Goal: Task Accomplishment & Management: Complete application form

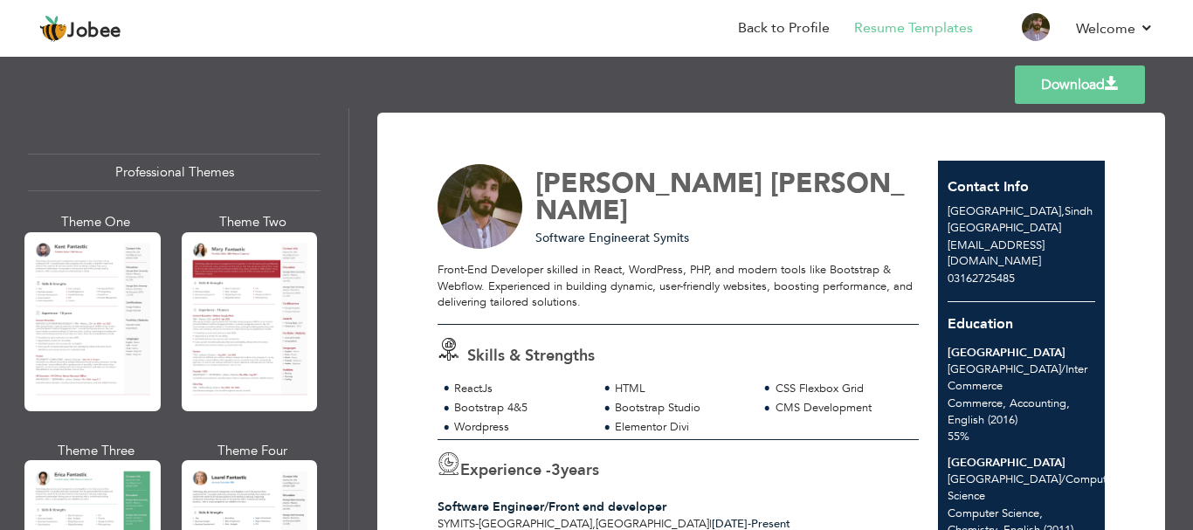
scroll to position [437, 0]
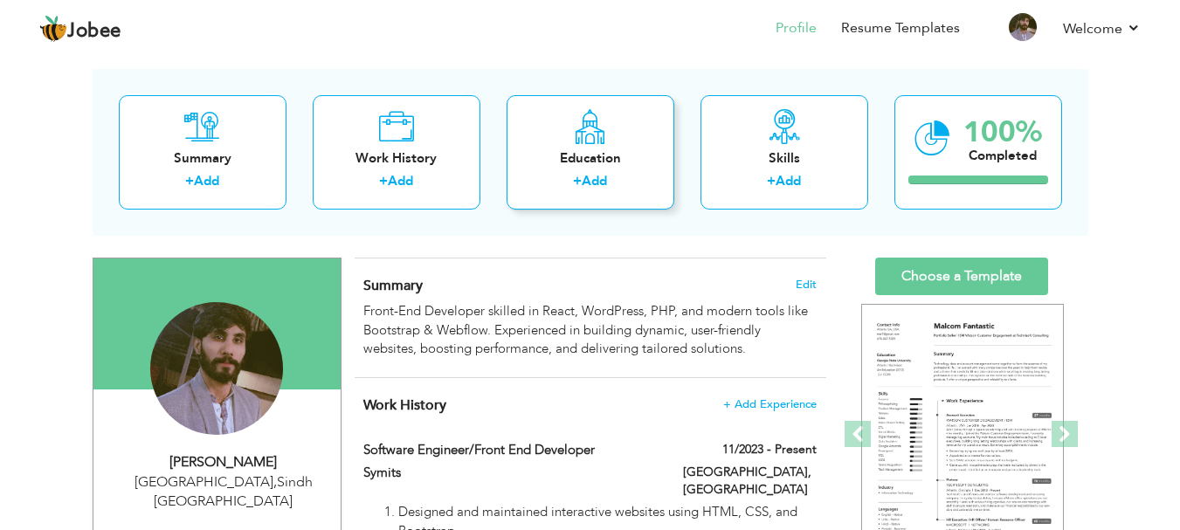
click at [620, 171] on div "Education + Add" at bounding box center [591, 152] width 168 height 114
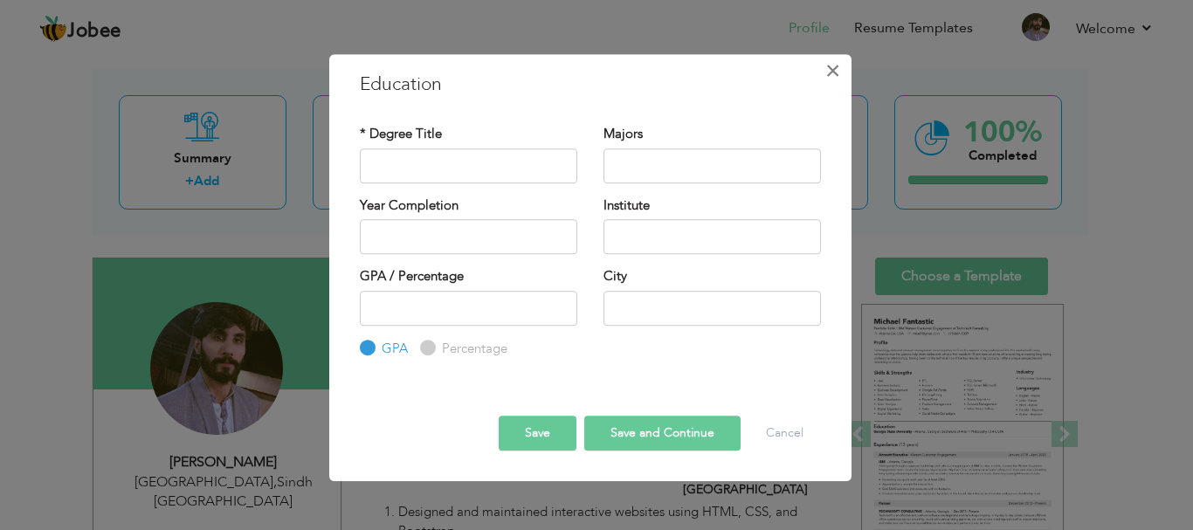
click at [837, 65] on span "×" at bounding box center [833, 70] width 15 height 31
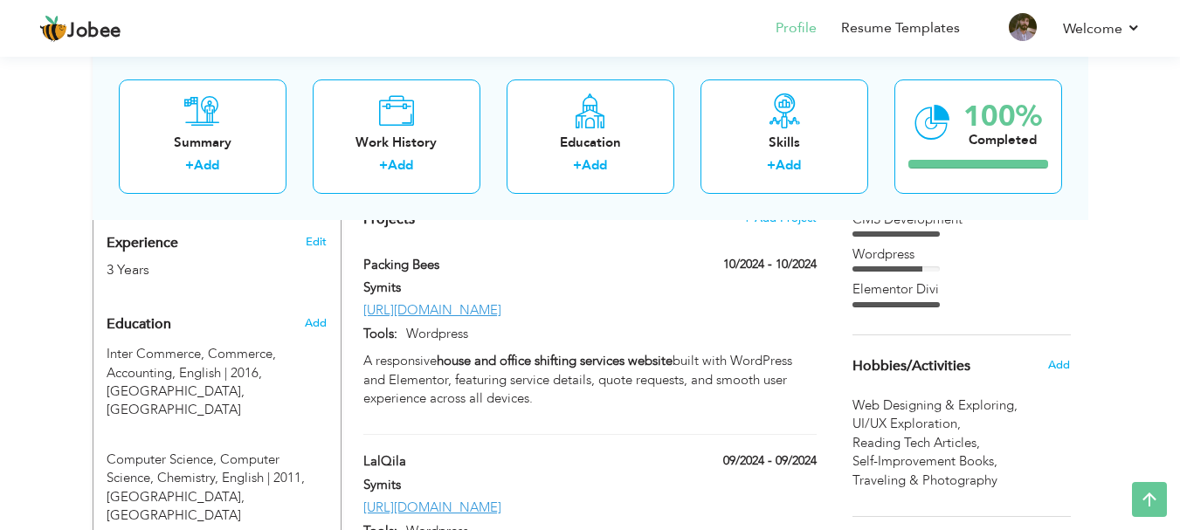
scroll to position [683, 0]
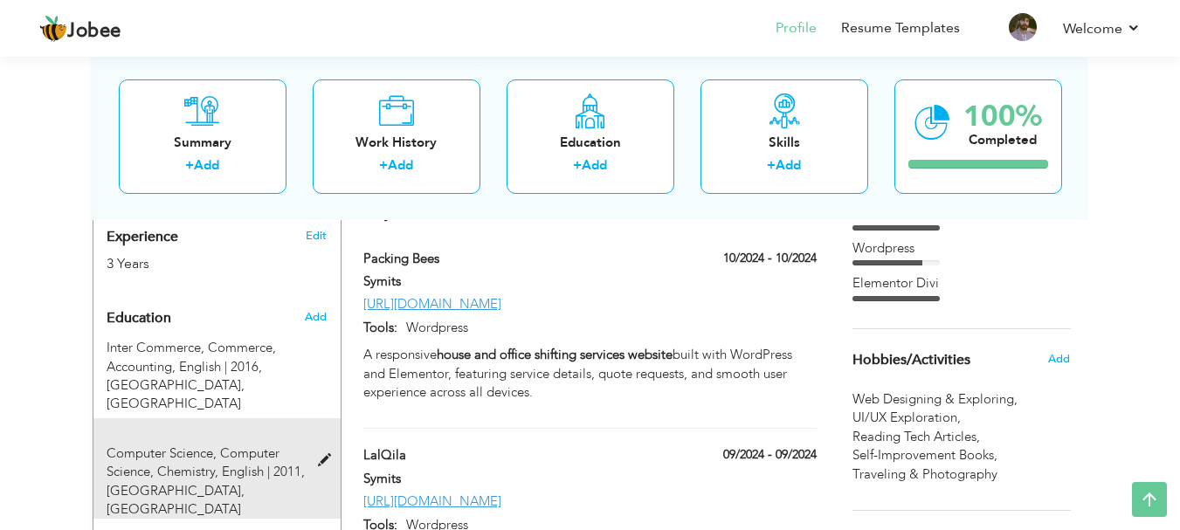
drag, startPoint x: 186, startPoint y: 338, endPoint x: 190, endPoint y: 459, distance: 120.6
click at [190, 459] on div "Education Add Inter Commerce, Commerce, Accounting, English | 2016, [GEOGRAPHIC…" at bounding box center [217, 463] width 221 height 325
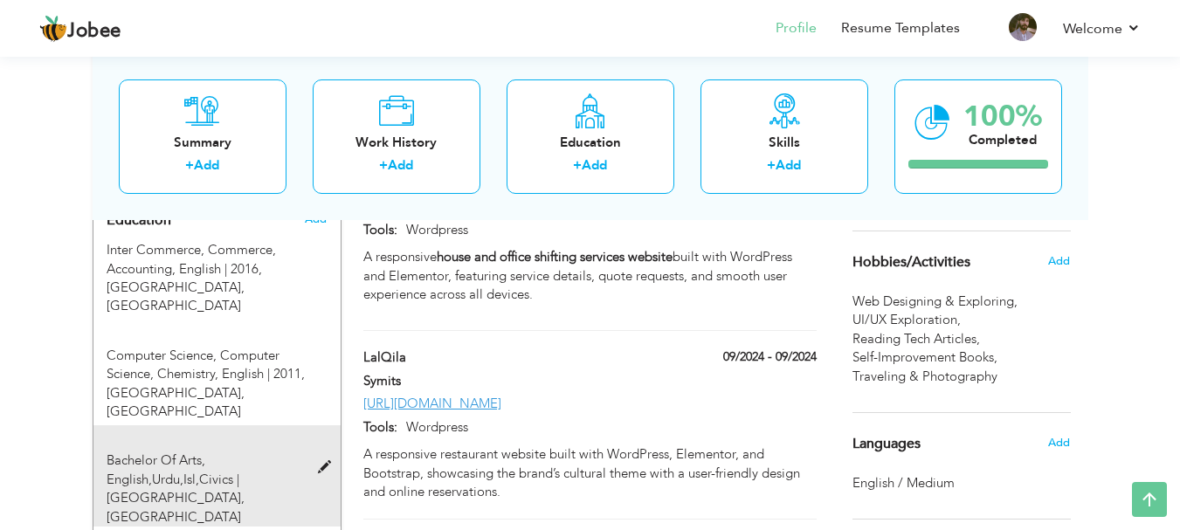
scroll to position [771, 0]
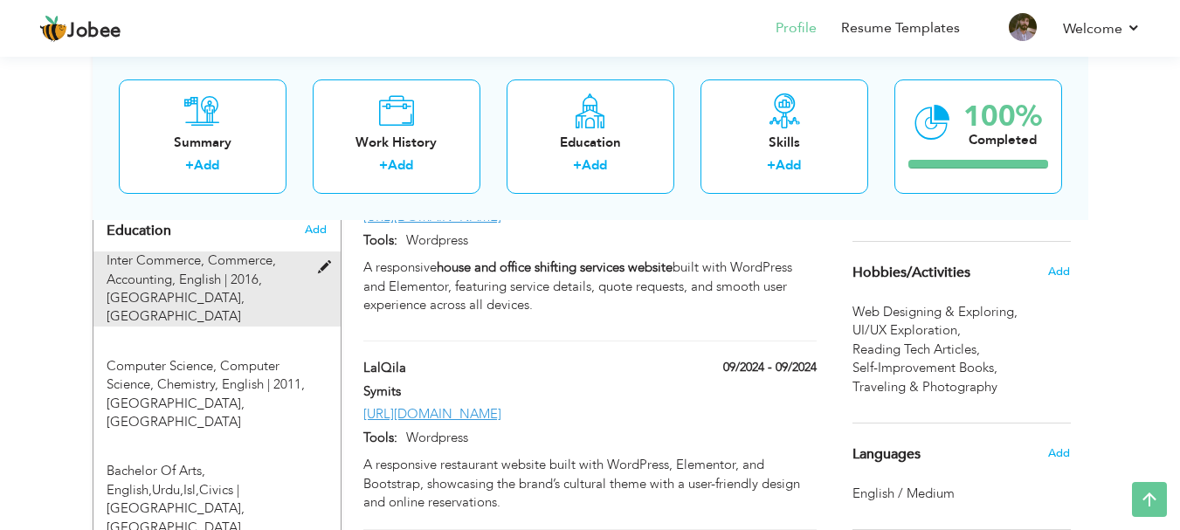
drag, startPoint x: 214, startPoint y: 352, endPoint x: 185, endPoint y: 267, distance: 89.5
click at [185, 267] on div "Education Add Inter Commerce, Commerce, Accounting, English | 2016, [GEOGRAPHIC…" at bounding box center [217, 375] width 221 height 325
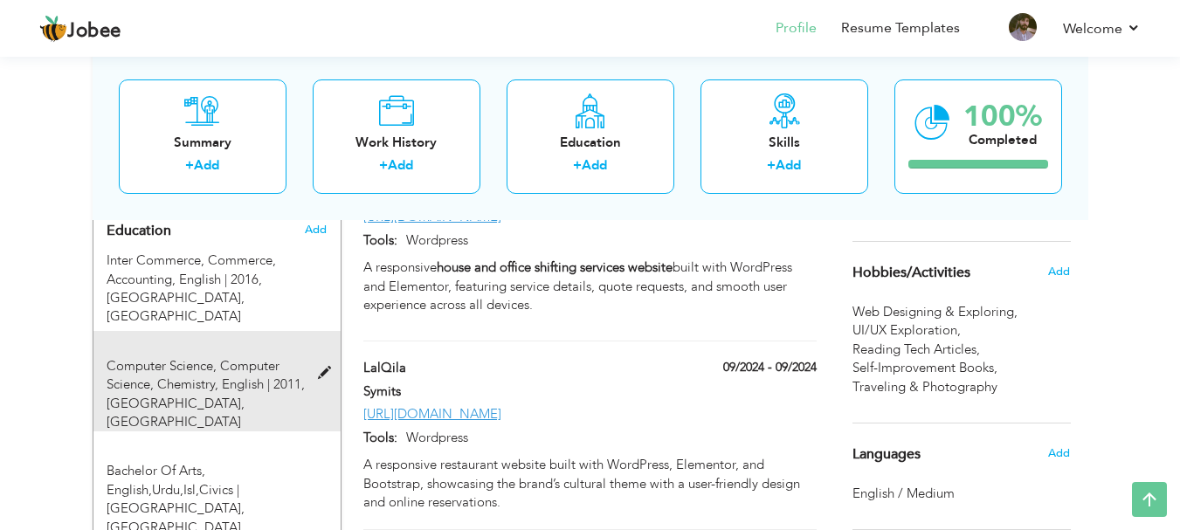
click at [329, 367] on span at bounding box center [329, 373] width 22 height 13
type input "Computer Science"
type input "Computer Science, Chemistry, English"
type input "2011"
type input "[GEOGRAPHIC_DATA]"
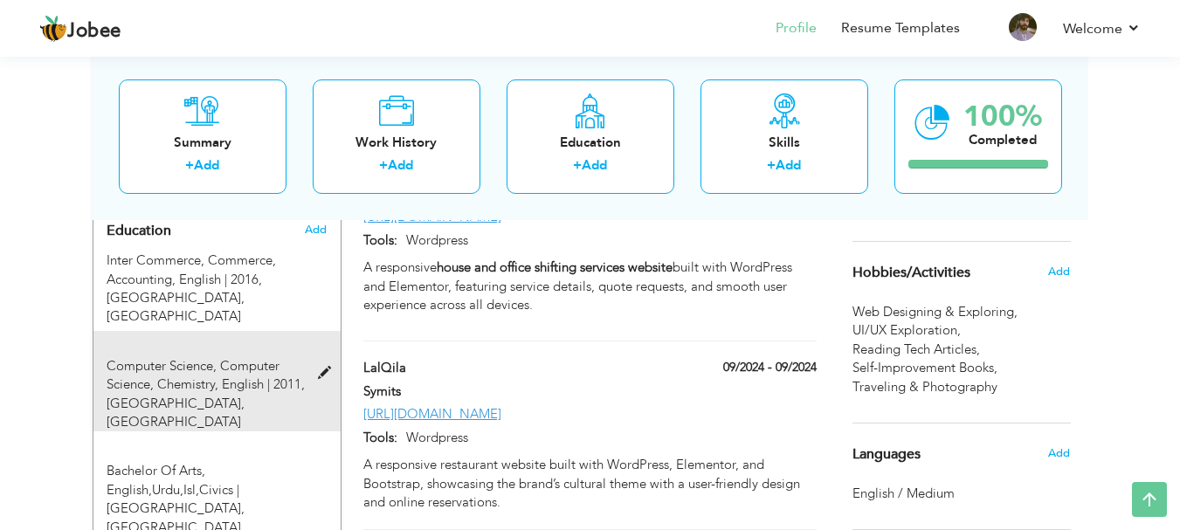
type input "60"
radio input "false"
radio input "true"
type input "[GEOGRAPHIC_DATA]"
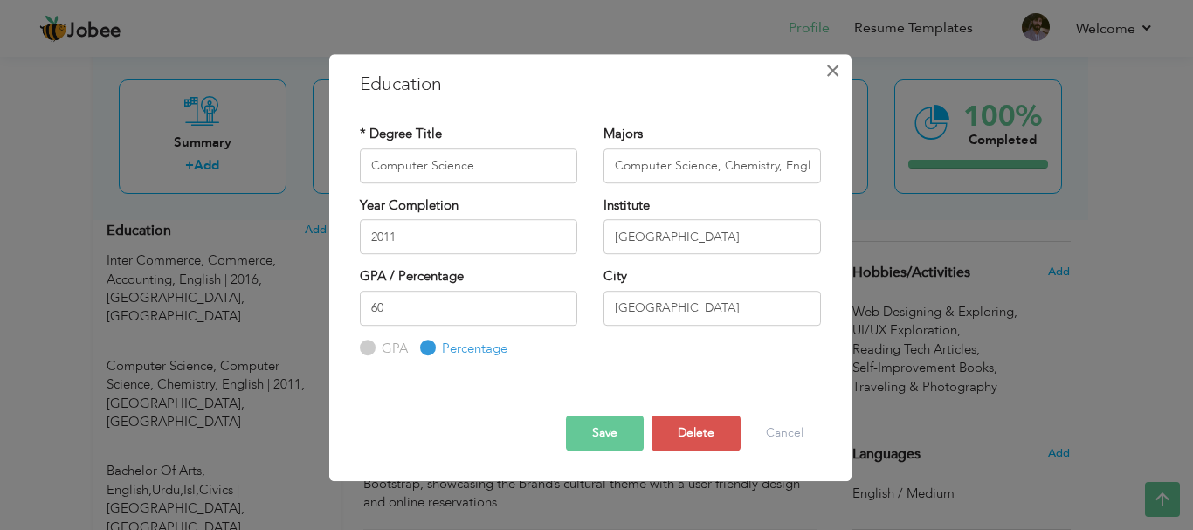
click at [835, 76] on span "×" at bounding box center [833, 70] width 15 height 31
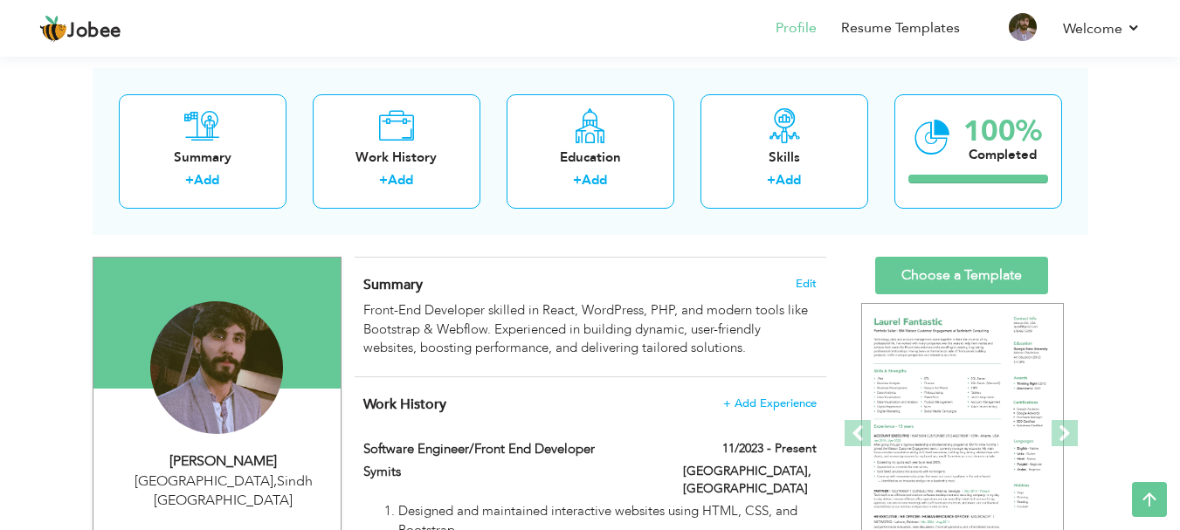
scroll to position [72, 0]
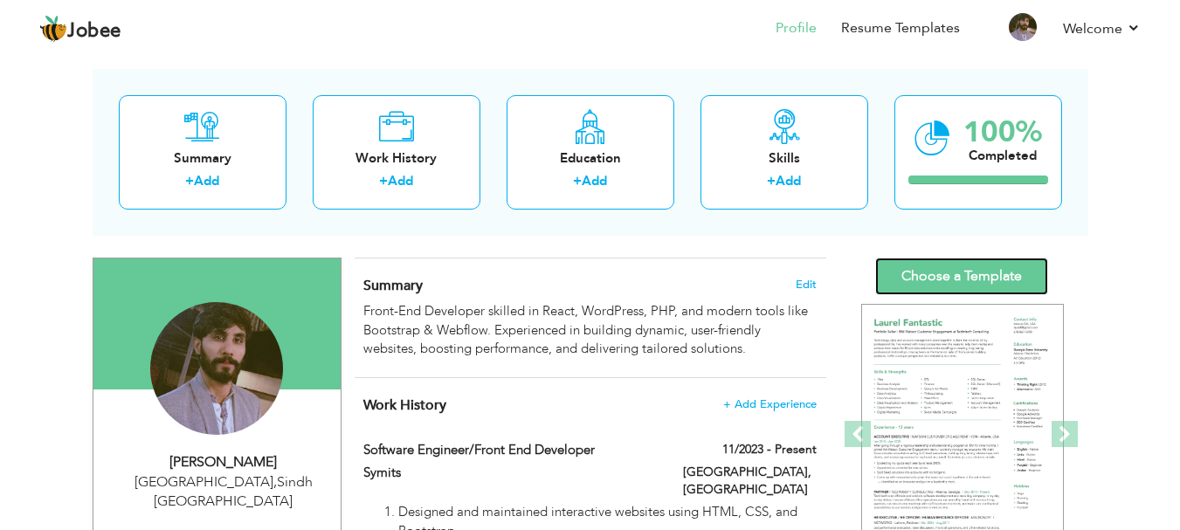
click at [955, 276] on link "Choose a Template" at bounding box center [961, 277] width 173 height 38
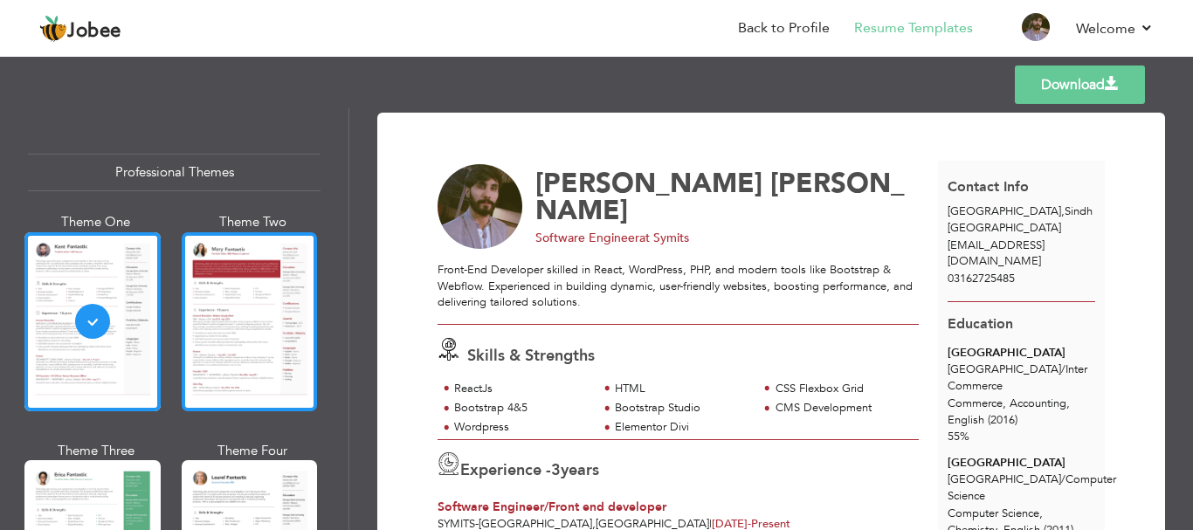
click at [218, 325] on div at bounding box center [250, 321] width 136 height 179
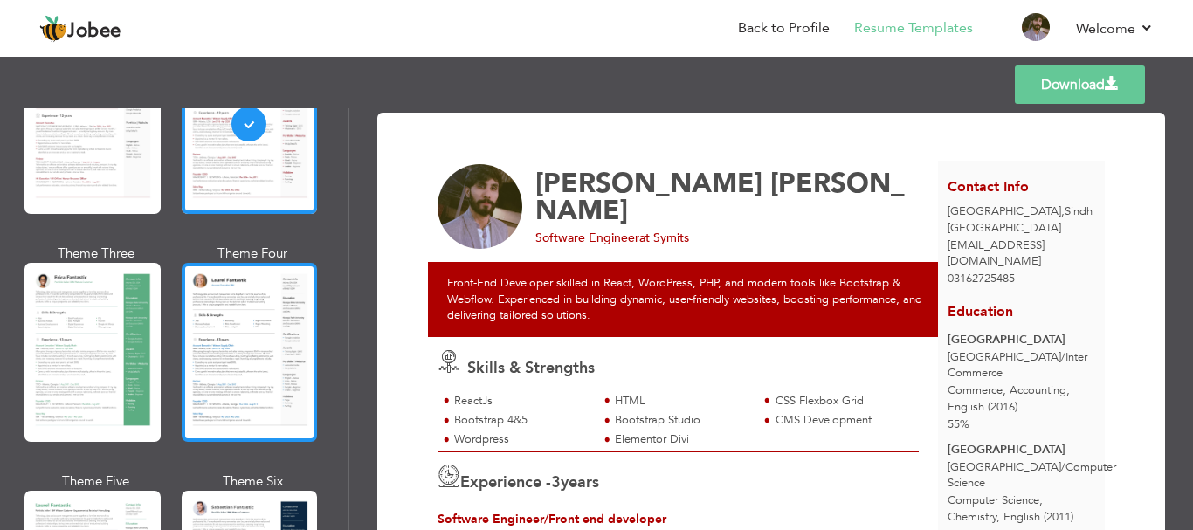
scroll to position [262, 0]
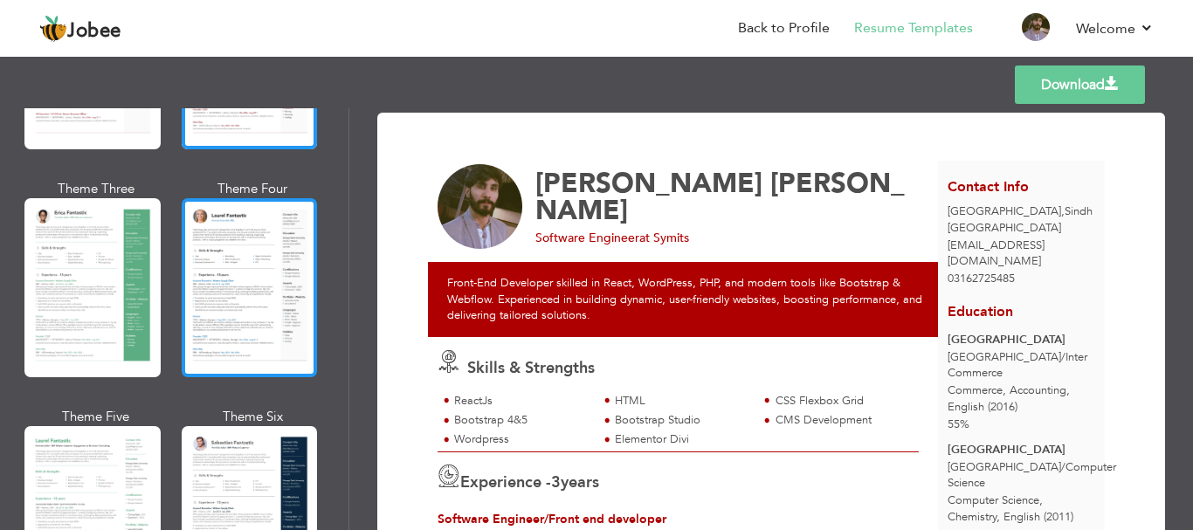
click at [224, 329] on div at bounding box center [250, 287] width 136 height 179
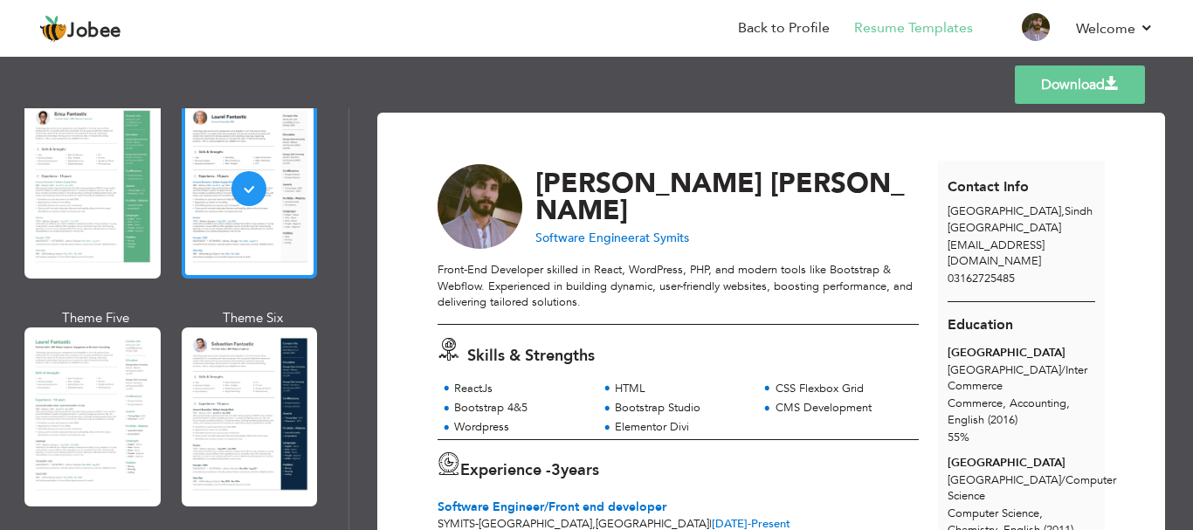
scroll to position [524, 0]
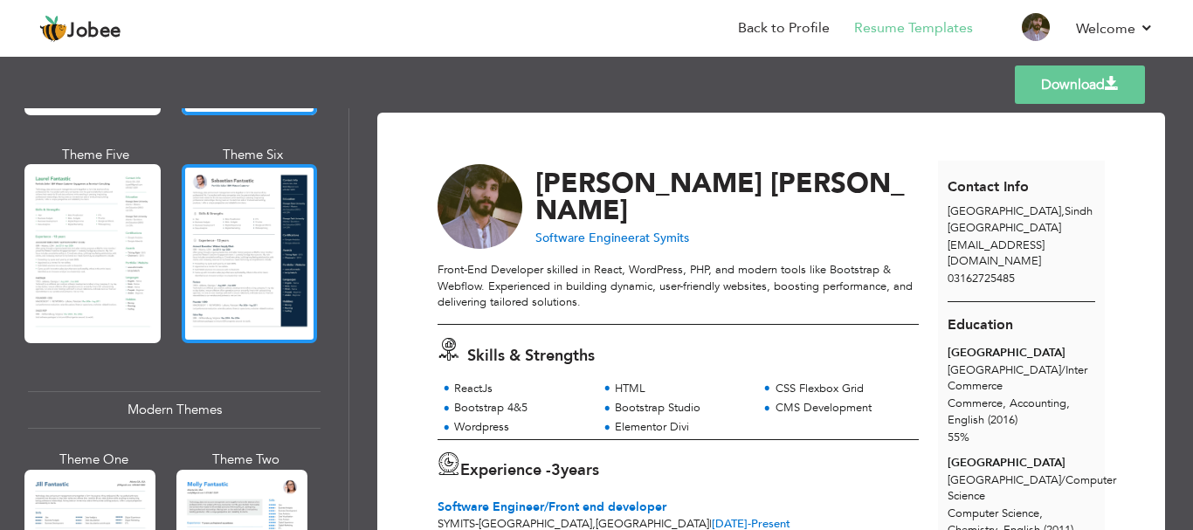
click at [225, 299] on div at bounding box center [250, 253] width 136 height 179
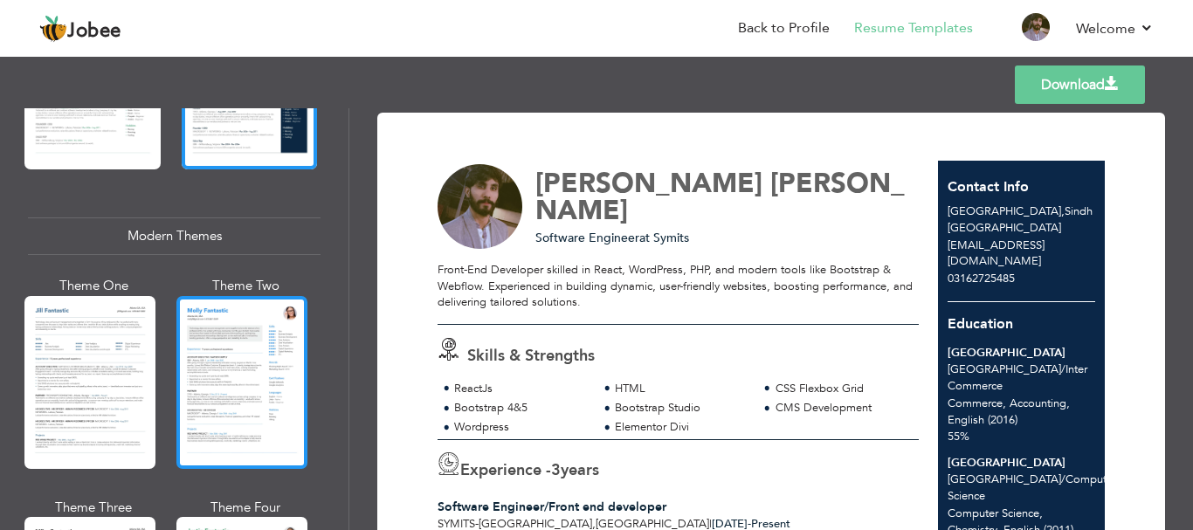
scroll to position [699, 0]
click at [229, 356] on div at bounding box center [241, 381] width 131 height 173
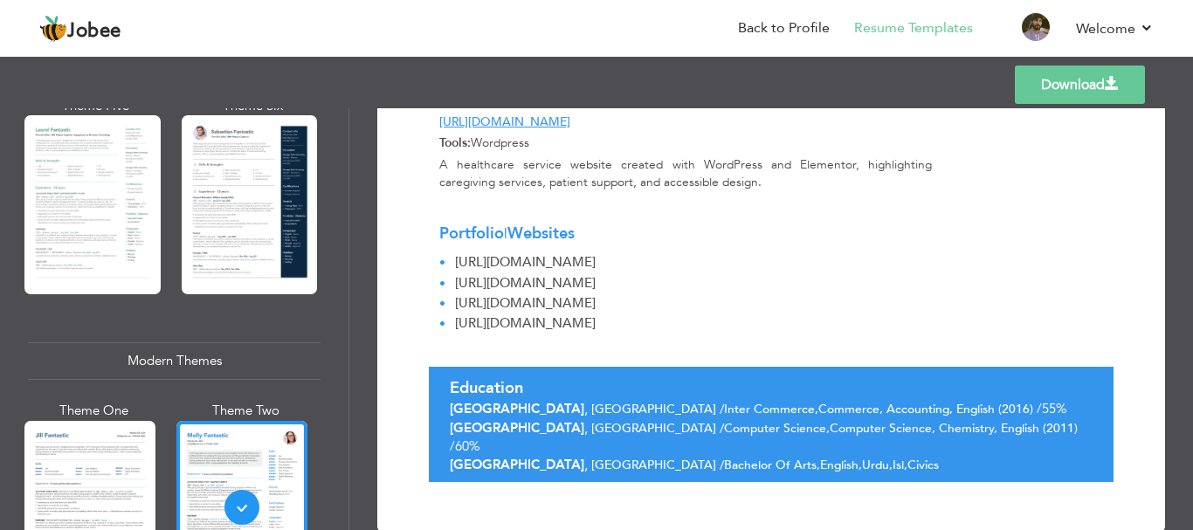
scroll to position [175, 0]
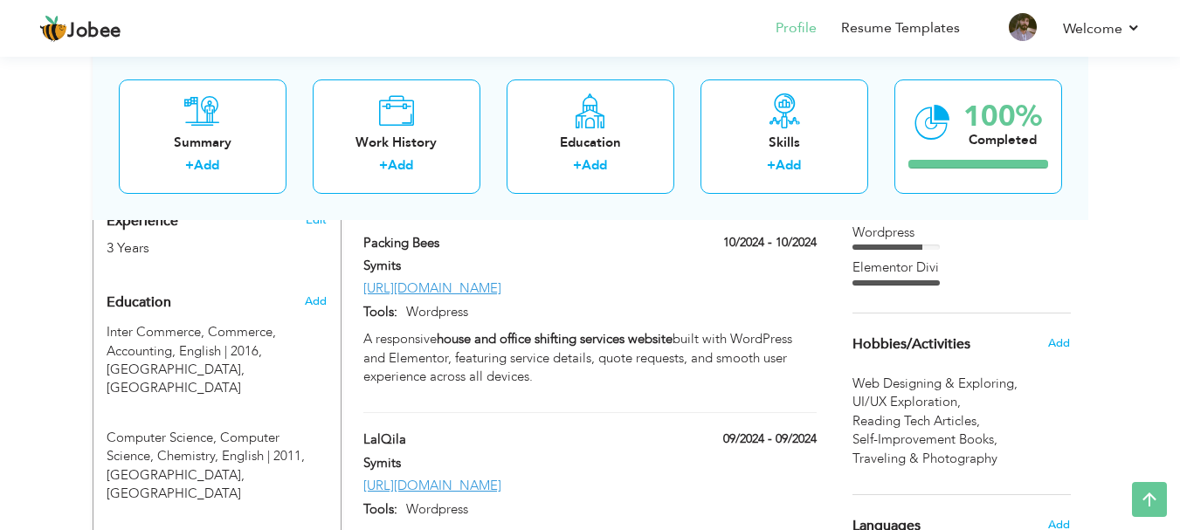
scroll to position [771, 0]
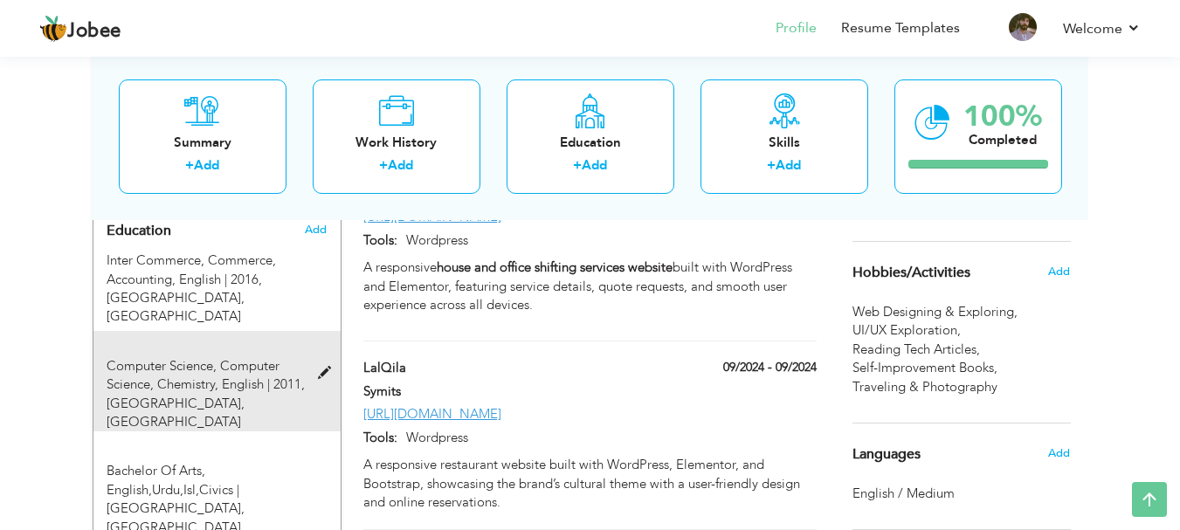
click at [328, 367] on span at bounding box center [329, 373] width 22 height 13
type input "Computer Science"
type input "Computer Science, Chemistry, English"
type input "2011"
type input "[GEOGRAPHIC_DATA]"
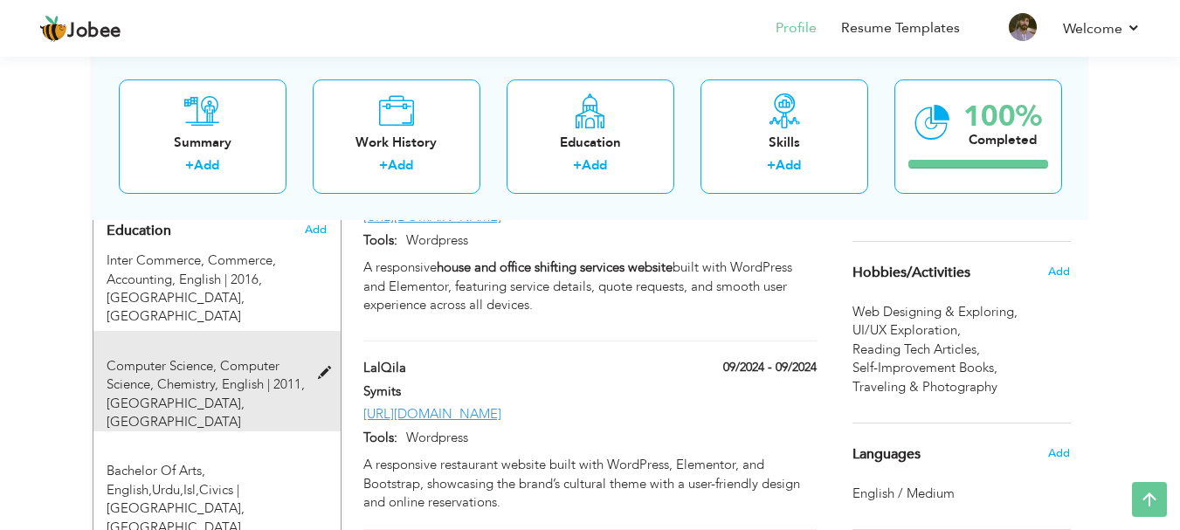
type input "[GEOGRAPHIC_DATA]"
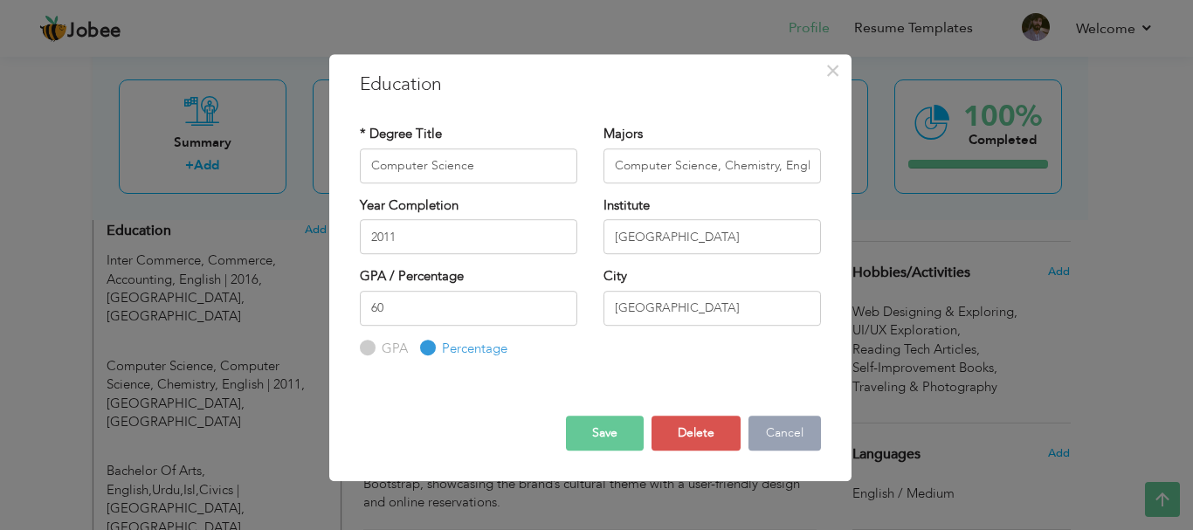
click at [768, 433] on button "Cancel" at bounding box center [785, 433] width 73 height 35
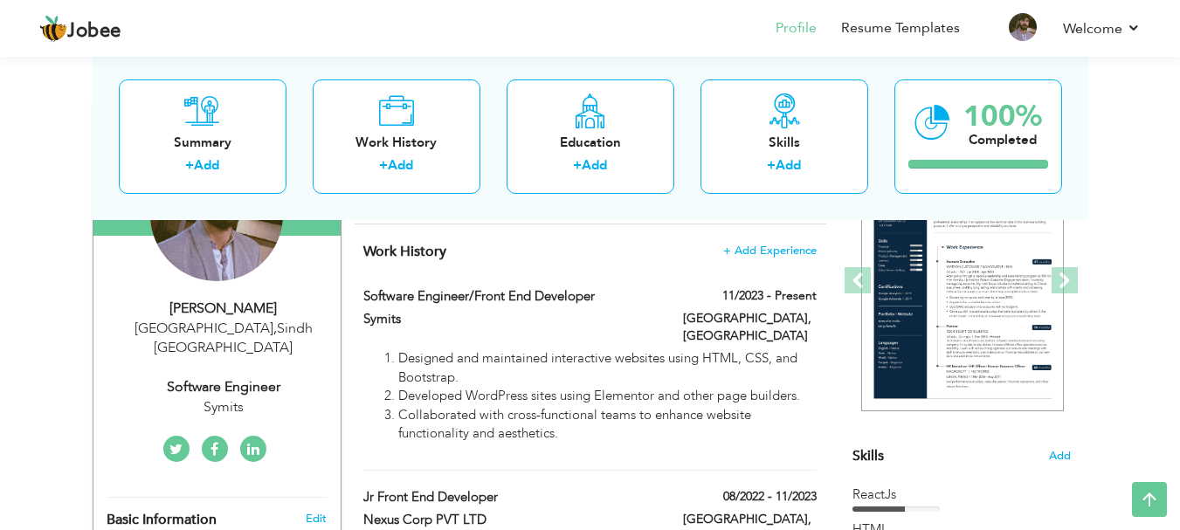
scroll to position [159, 0]
